Goal: Information Seeking & Learning: Check status

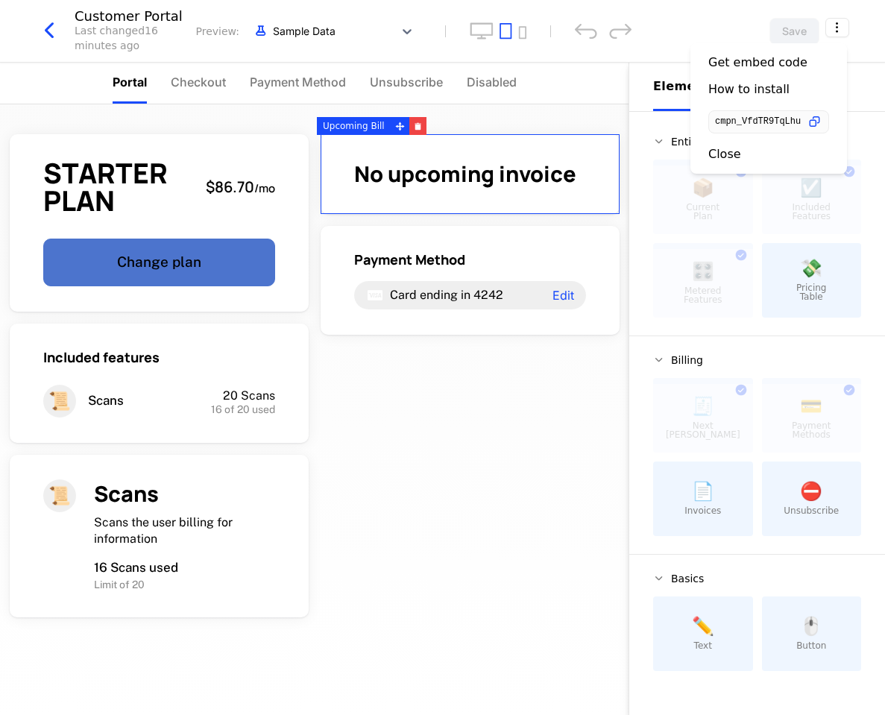
click at [61, 25] on html "billingai Development Dev Quickstart Features Features Flags Catalog Plans Add …" at bounding box center [442, 357] width 885 height 715
click at [53, 27] on icon "button" at bounding box center [49, 30] width 27 height 27
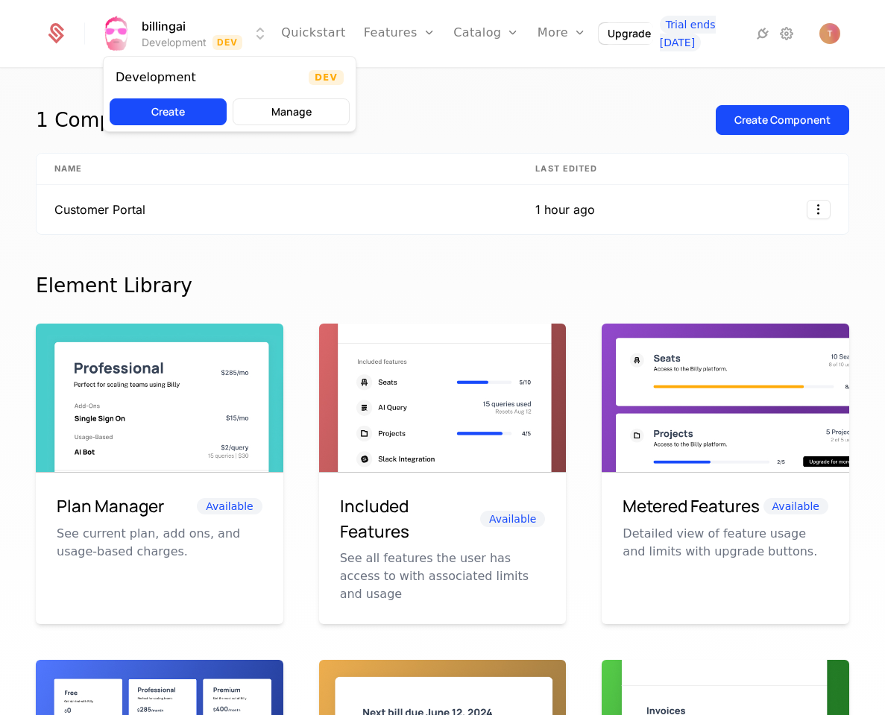
click at [148, 28] on html "billingai Development Dev Quickstart Features Features Flags Catalog Plans Add …" at bounding box center [442, 357] width 885 height 715
click at [329, 34] on html "billingai Development Dev Quickstart Features Features Flags Catalog Plans Add …" at bounding box center [442, 357] width 885 height 715
click at [396, 34] on link "Features" at bounding box center [400, 33] width 72 height 67
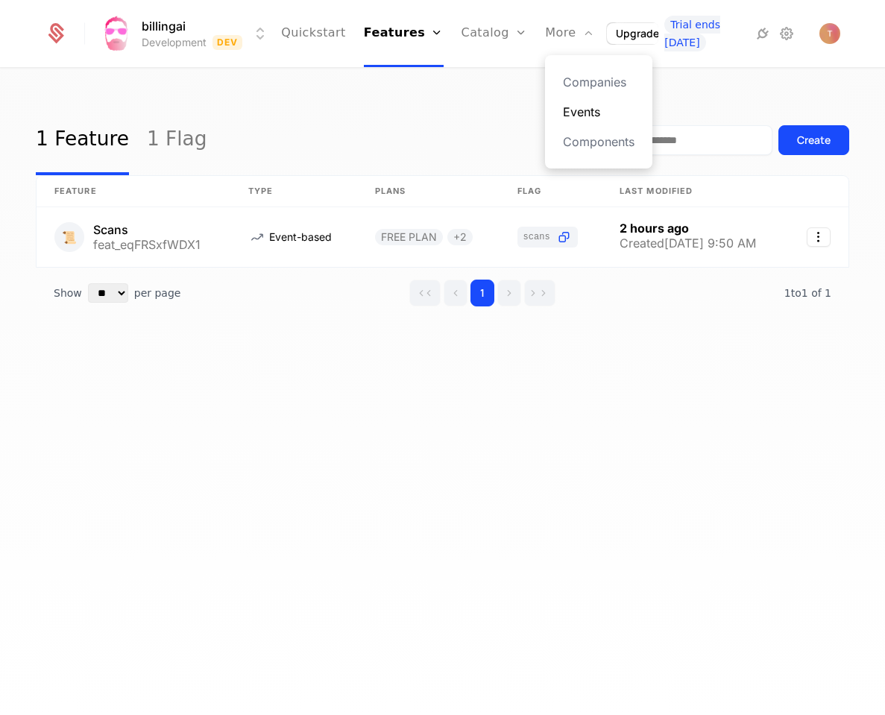
click at [572, 112] on link "Events" at bounding box center [599, 112] width 72 height 18
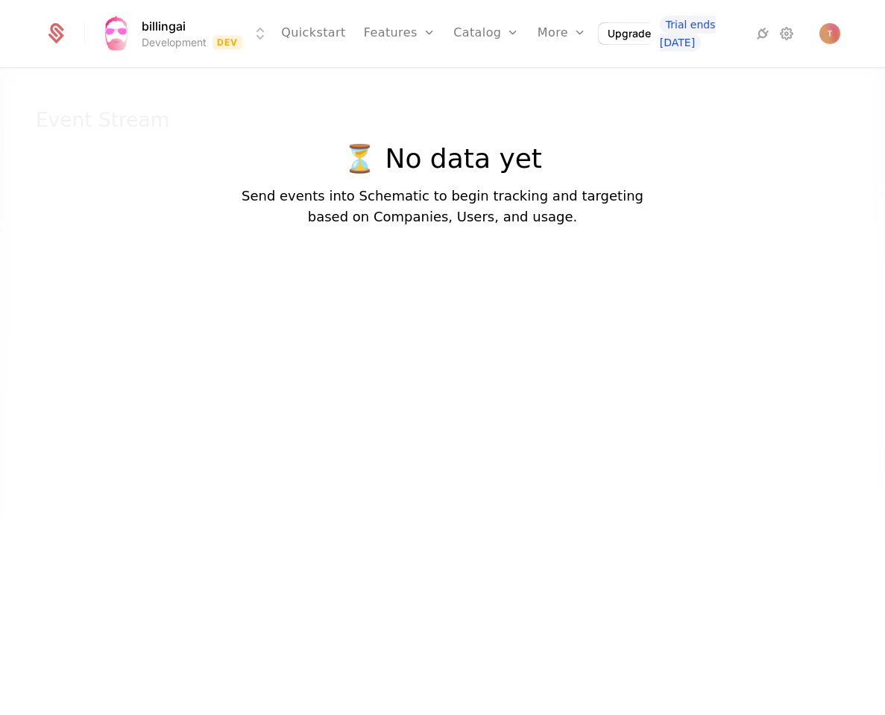
click at [394, 127] on div "⏳ No data yet Send events into Schematic to begin tracking and targeting based …" at bounding box center [443, 143] width 402 height 167
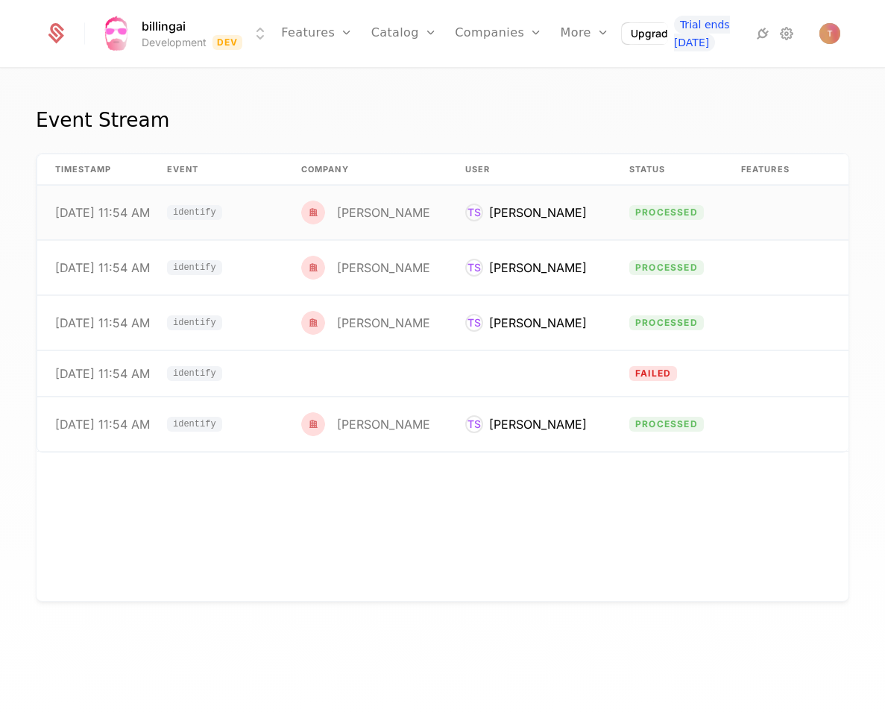
click at [669, 214] on span "processed" at bounding box center [666, 212] width 75 height 15
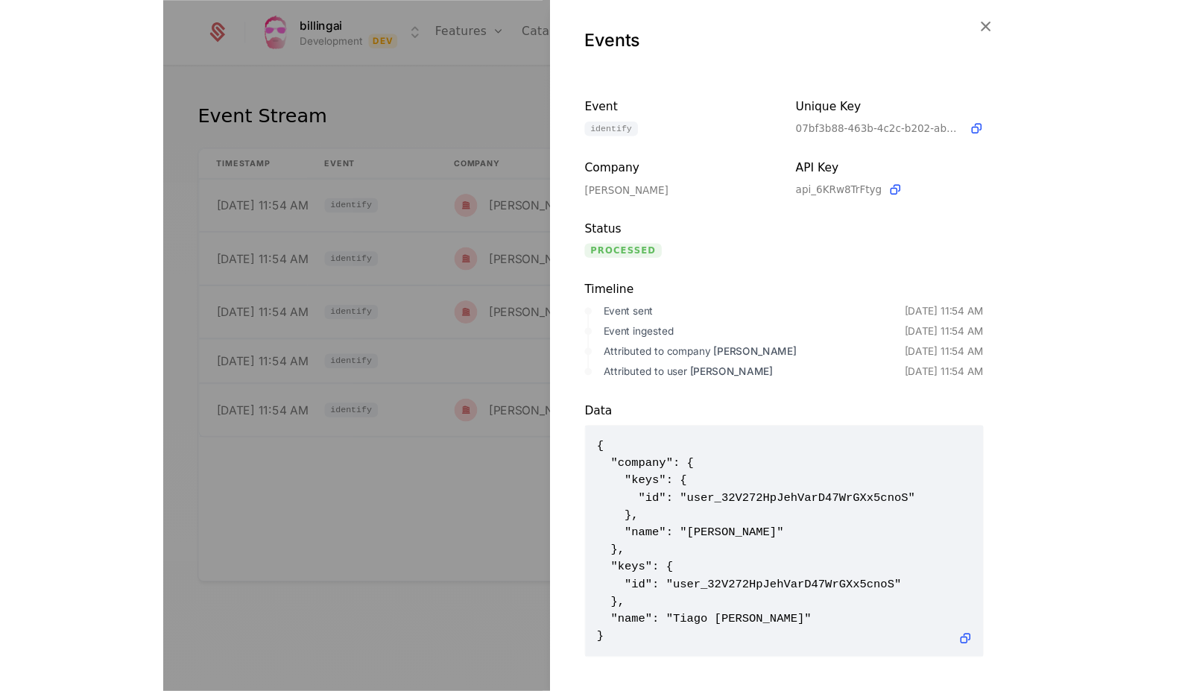
scroll to position [5, 0]
